Goal: Find specific page/section: Find specific page/section

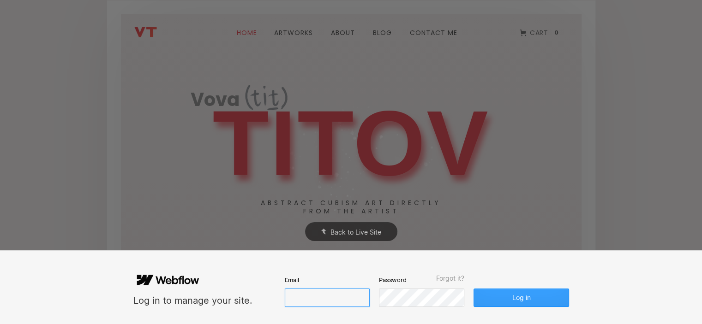
type input "vovtit@yandex.ru"
click at [539, 297] on button "Log in" at bounding box center [520, 298] width 95 height 18
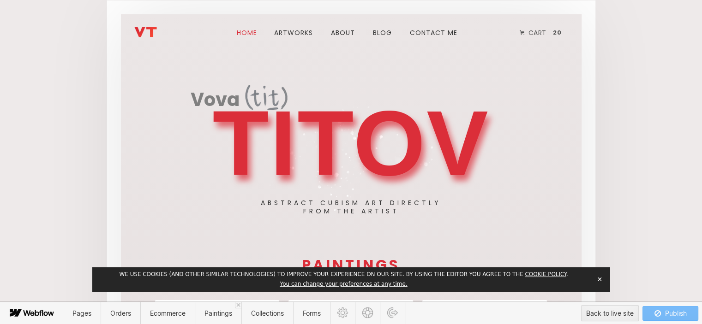
click at [598, 277] on button "✕" at bounding box center [599, 280] width 13 height 14
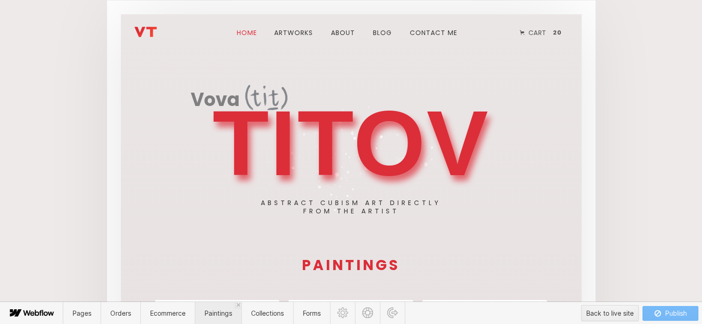
click at [232, 318] on span "Paintings" at bounding box center [218, 313] width 47 height 23
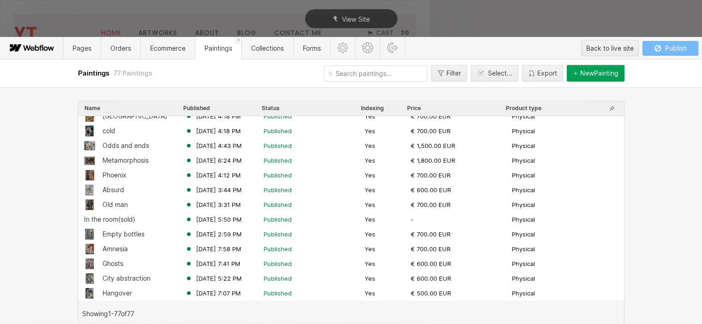
scroll to position [231, 0]
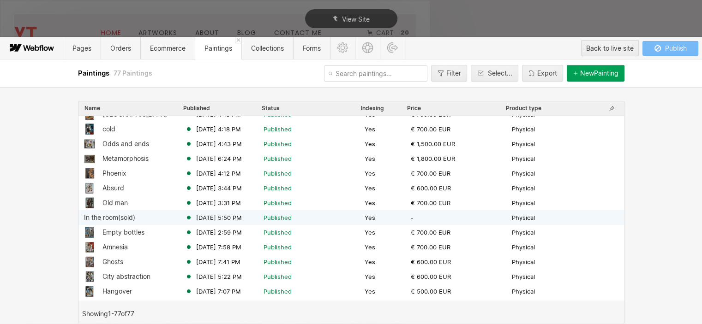
click at [130, 216] on div "In the room(sold)" at bounding box center [109, 217] width 51 height 7
click at [131, 216] on div "In the room(sold)" at bounding box center [109, 217] width 51 height 7
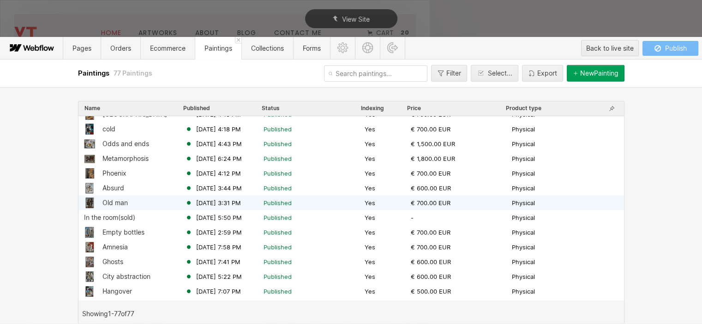
click at [109, 201] on div "Old man" at bounding box center [114, 202] width 25 height 7
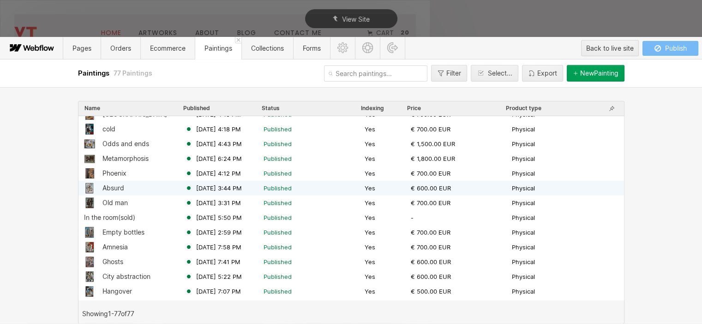
click at [89, 184] on div at bounding box center [89, 188] width 11 height 11
click at [111, 190] on div "Absurd" at bounding box center [113, 187] width 22 height 7
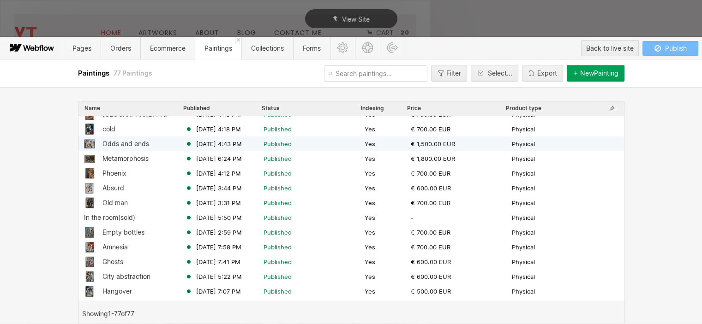
click at [111, 144] on div "Odds and ends" at bounding box center [125, 143] width 47 height 7
click at [89, 142] on div at bounding box center [89, 143] width 11 height 11
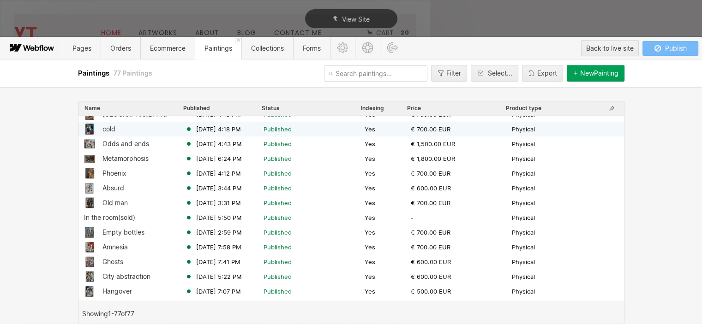
click at [94, 131] on div at bounding box center [89, 129] width 11 height 11
click at [90, 125] on div at bounding box center [89, 129] width 11 height 11
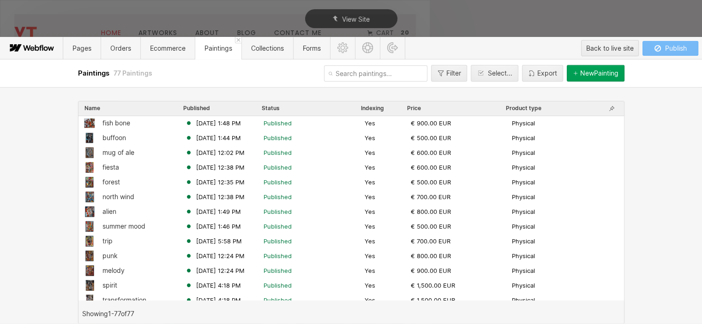
scroll to position [0, 0]
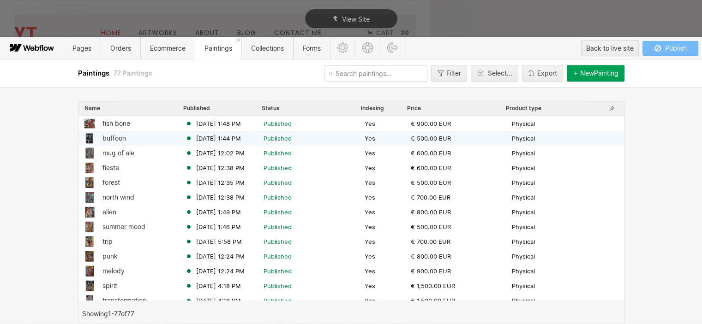
click at [108, 140] on div "buffoon" at bounding box center [114, 138] width 24 height 7
click at [110, 140] on div "buffoon" at bounding box center [114, 138] width 24 height 7
click at [111, 140] on div "buffoon" at bounding box center [114, 138] width 24 height 7
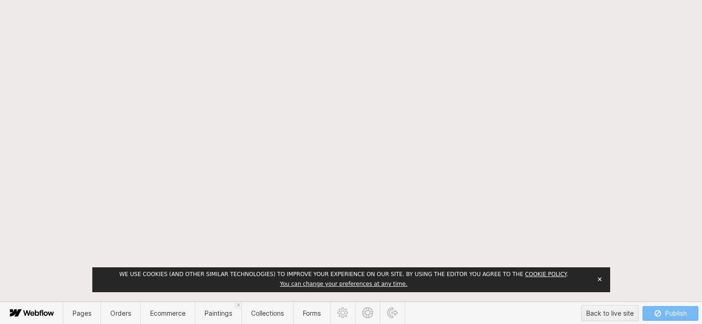
click at [598, 280] on button "✕" at bounding box center [599, 280] width 13 height 14
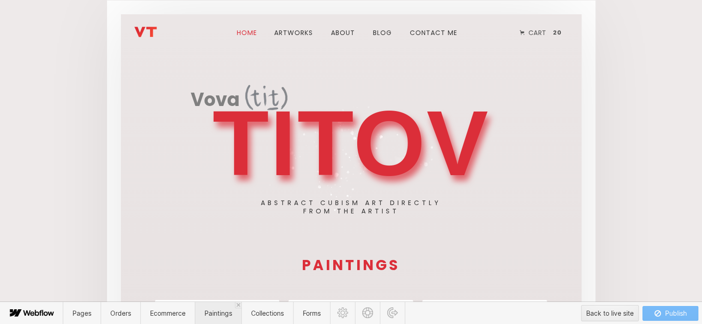
click at [221, 315] on span "Paintings" at bounding box center [218, 313] width 28 height 8
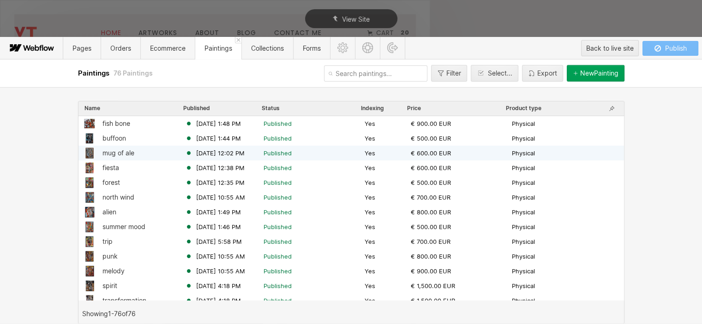
click at [113, 150] on div "mug of ale" at bounding box center [118, 152] width 32 height 7
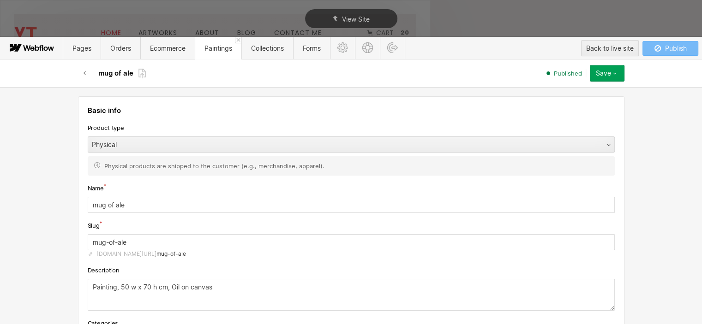
click at [83, 73] on icon "button" at bounding box center [86, 73] width 7 height 7
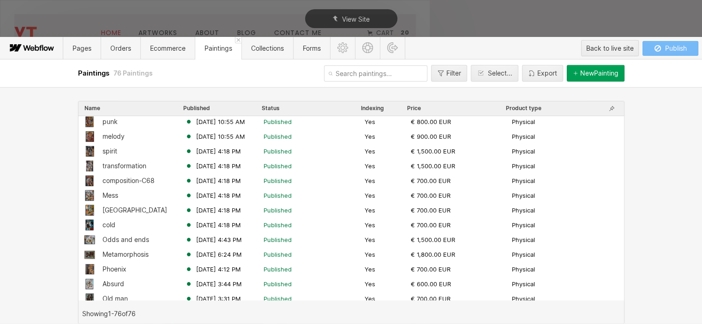
scroll to position [138, 0]
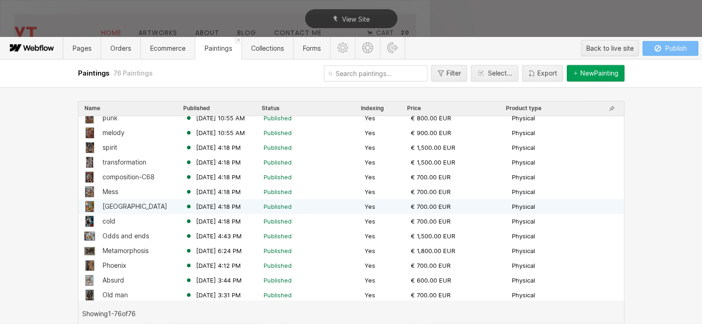
click at [104, 208] on div "[GEOGRAPHIC_DATA]" at bounding box center [134, 206] width 65 height 7
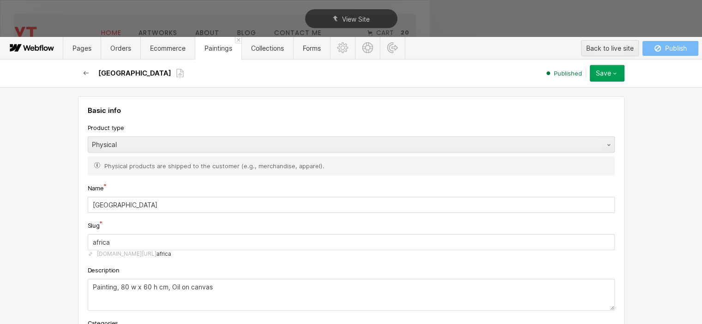
click at [86, 76] on icon "button" at bounding box center [86, 73] width 7 height 7
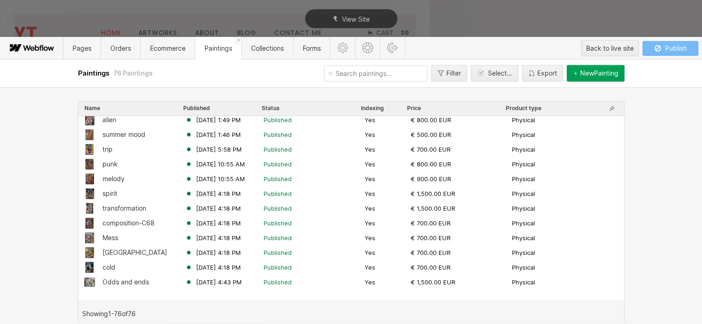
scroll to position [0, 0]
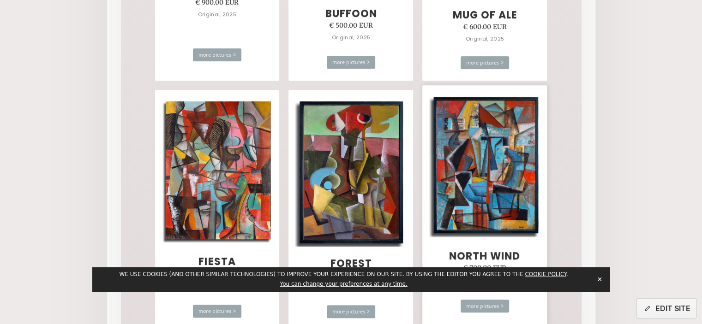
scroll to position [461, 0]
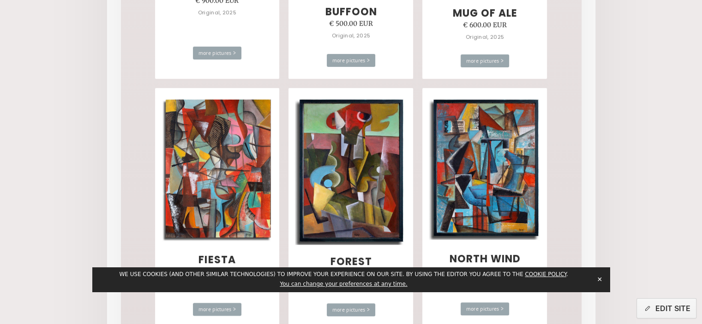
click at [600, 280] on button "✕" at bounding box center [599, 280] width 13 height 14
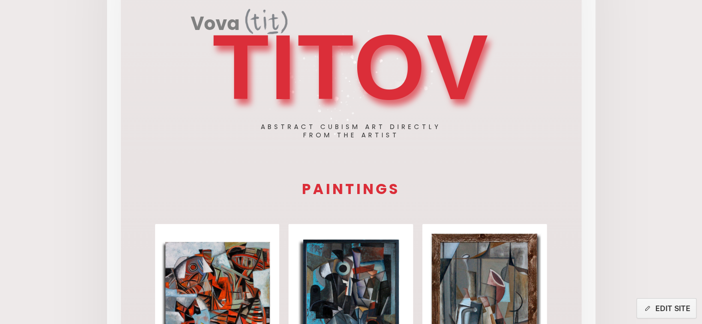
scroll to position [0, 0]
